Goal: Task Accomplishment & Management: Use online tool/utility

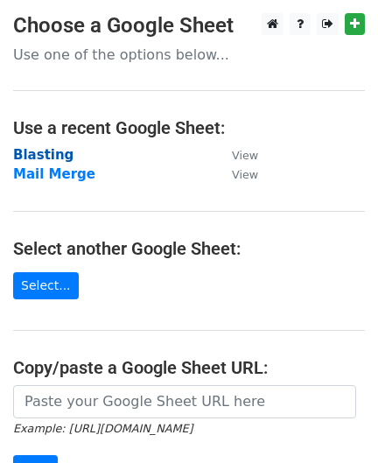
click at [31, 156] on strong "Blasting" at bounding box center [43, 155] width 60 height 16
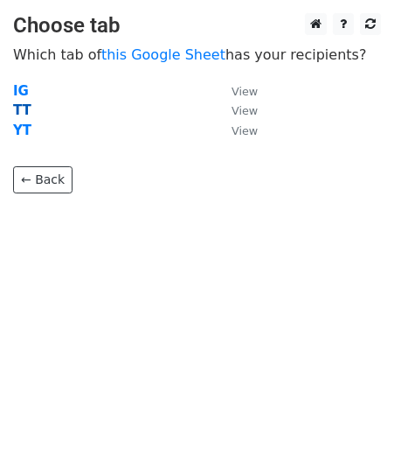
click at [21, 108] on strong "TT" at bounding box center [22, 110] width 18 height 16
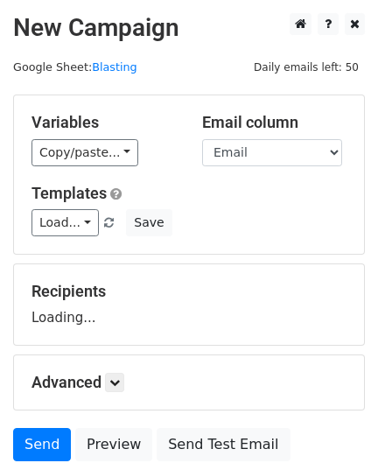
scroll to position [108, 0]
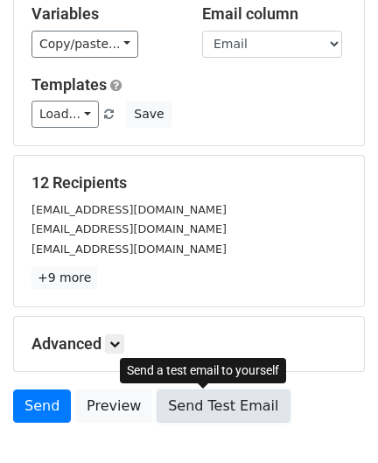
click at [203, 402] on link "Send Test Email" at bounding box center [223, 405] width 133 height 33
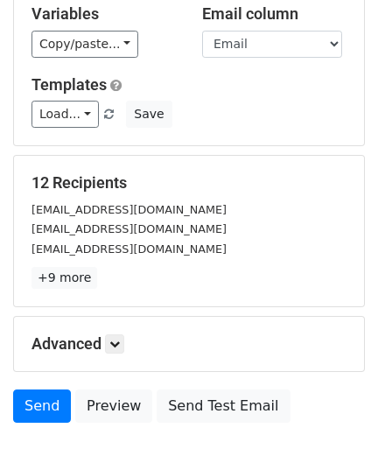
scroll to position [216, 0]
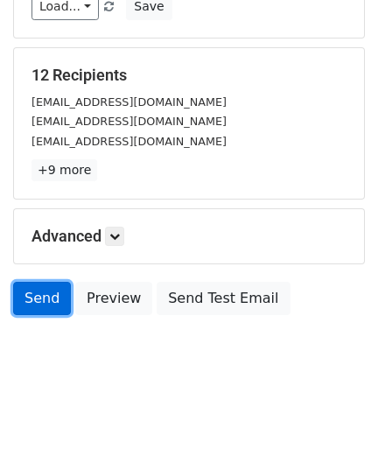
click at [36, 289] on link "Send" at bounding box center [42, 298] width 58 height 33
